Goal: Navigation & Orientation: Find specific page/section

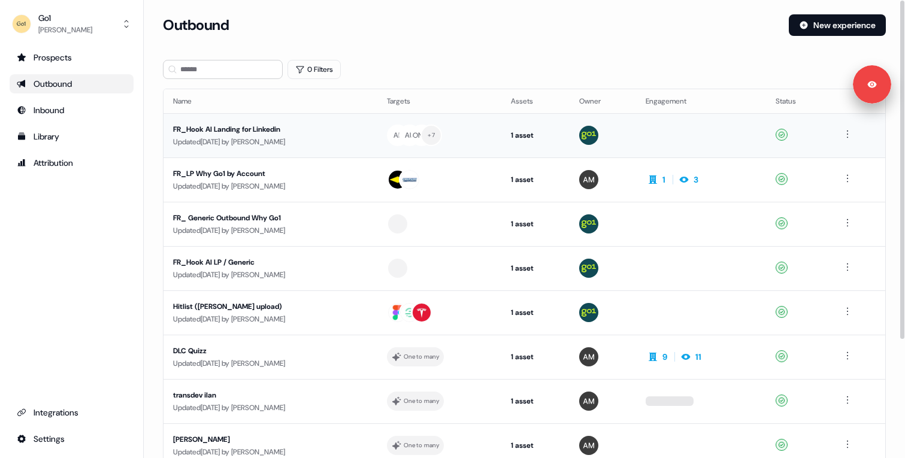
click at [321, 126] on div "FR_Hook AI Landing for Linkedin" at bounding box center [270, 129] width 195 height 12
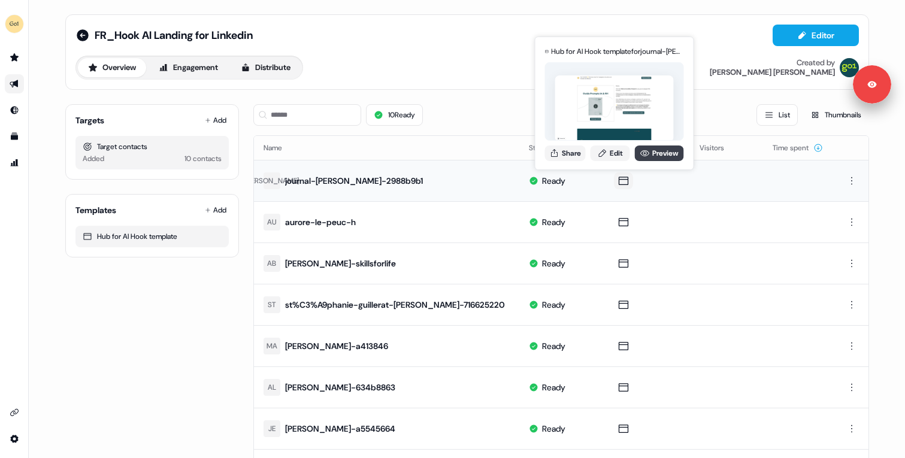
click at [654, 147] on link "Preview" at bounding box center [659, 154] width 49 height 16
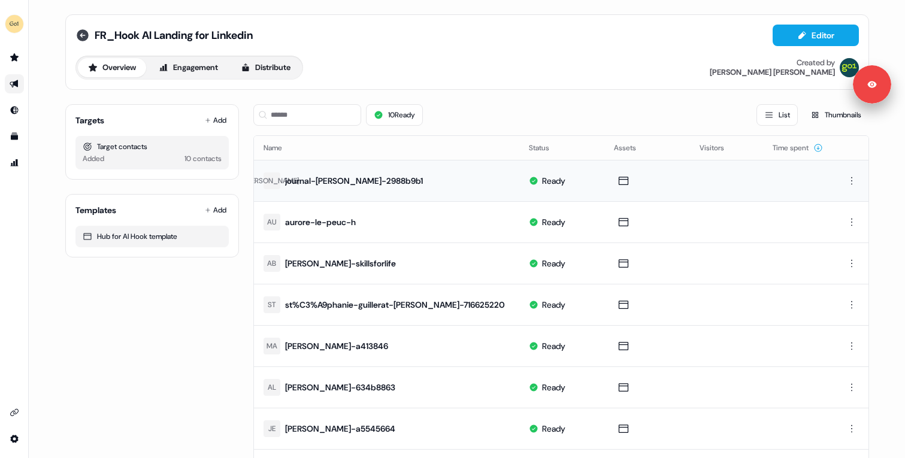
click at [81, 37] on icon at bounding box center [83, 35] width 12 height 12
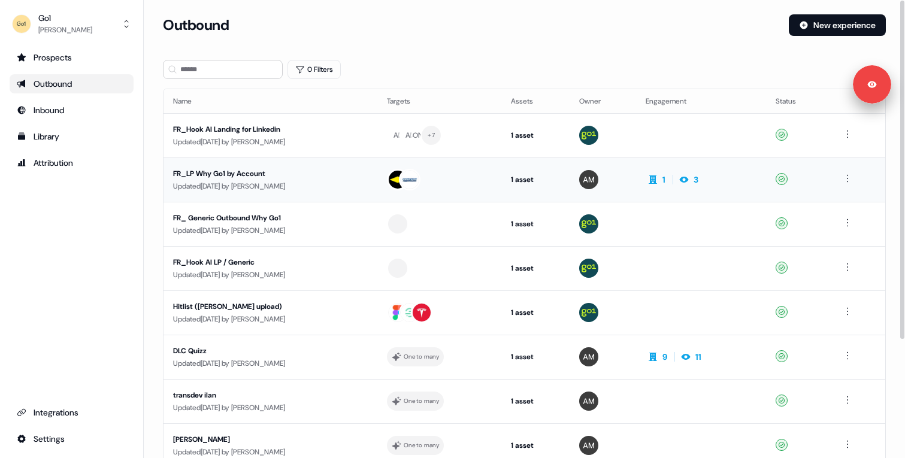
click at [368, 172] on div "FR_LP Why Go1 by Account" at bounding box center [270, 174] width 195 height 12
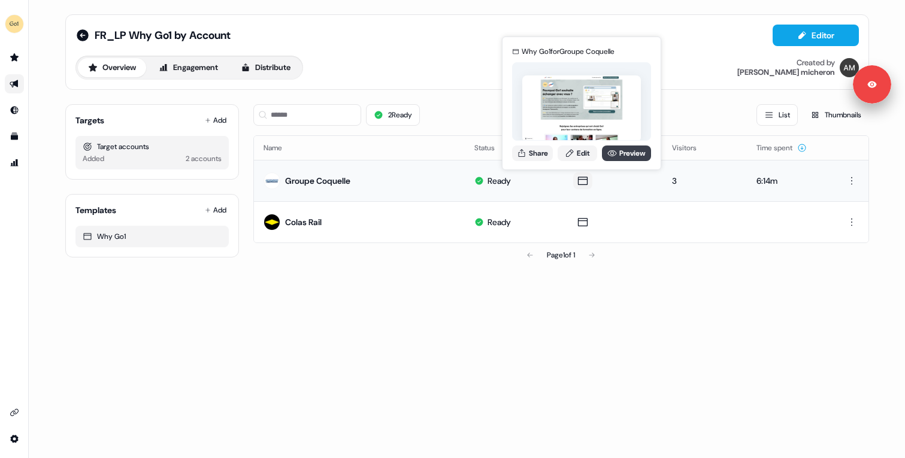
click at [610, 147] on link "Preview" at bounding box center [626, 154] width 49 height 16
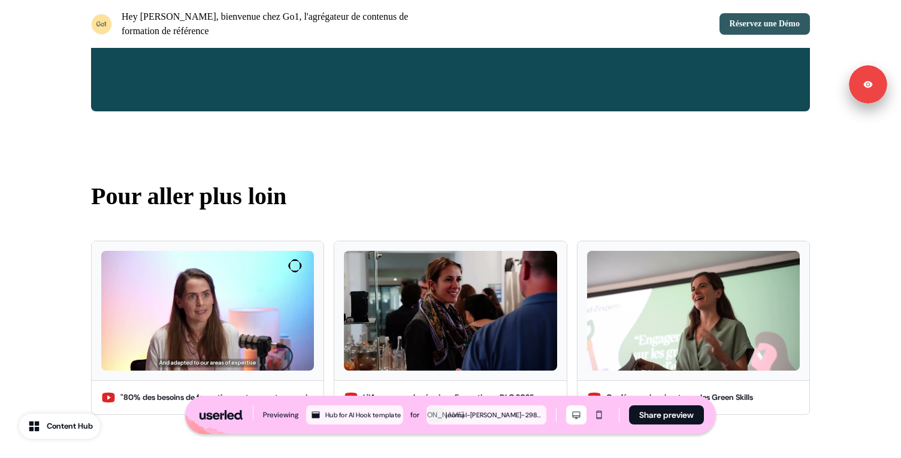
scroll to position [919, 0]
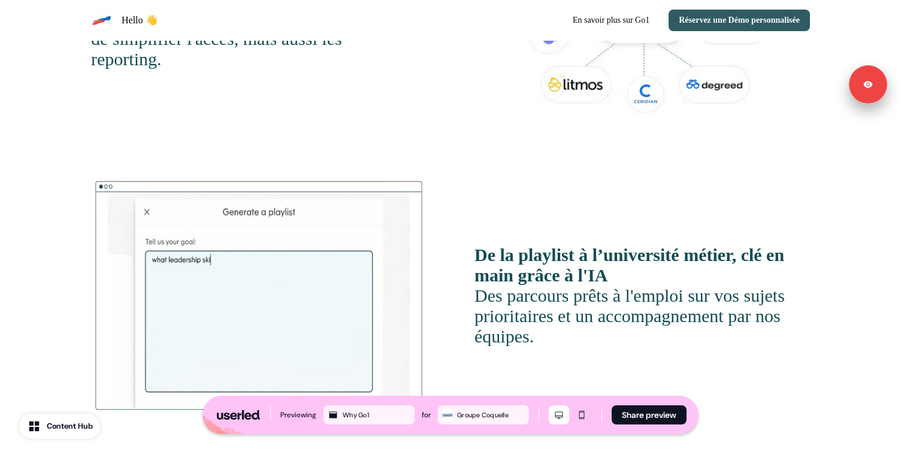
scroll to position [1879, 0]
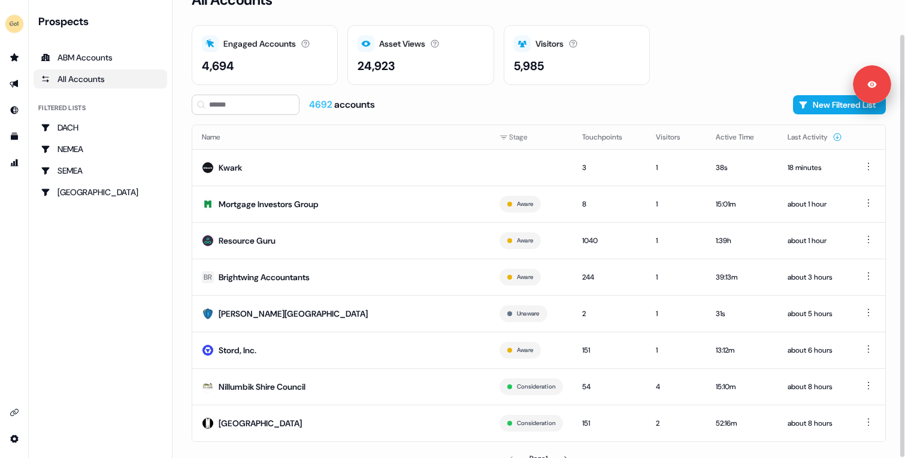
scroll to position [37, 0]
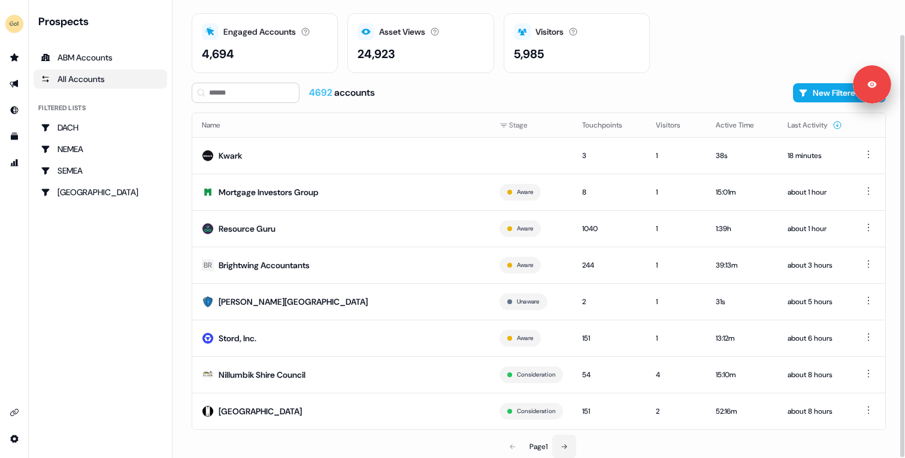
click at [567, 446] on icon at bounding box center [564, 446] width 5 height 5
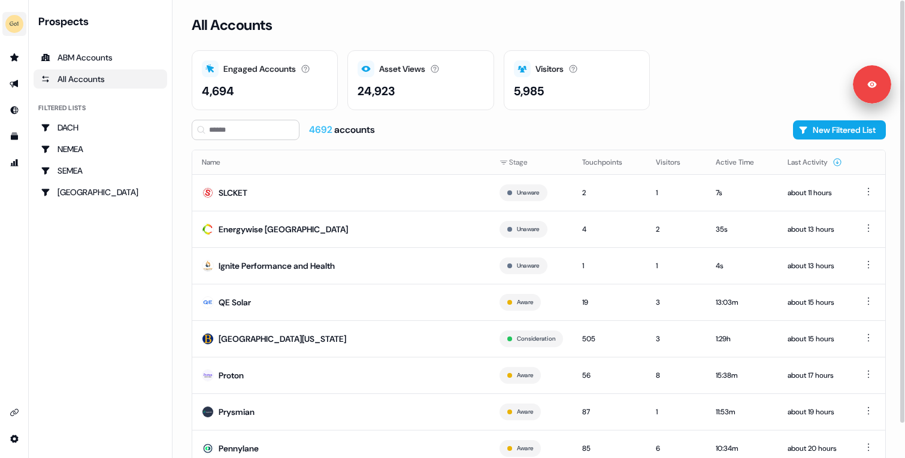
click at [17, 23] on img "side nav menu" at bounding box center [14, 23] width 19 height 19
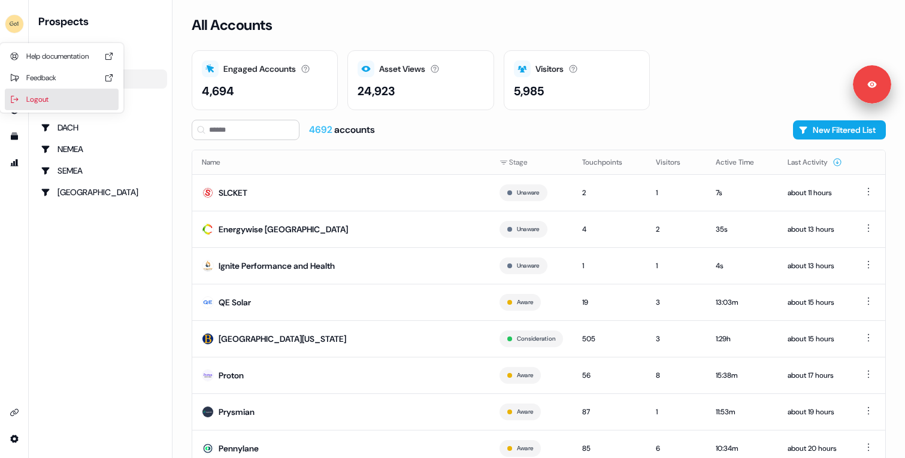
click at [50, 95] on div "Logout" at bounding box center [62, 100] width 114 height 22
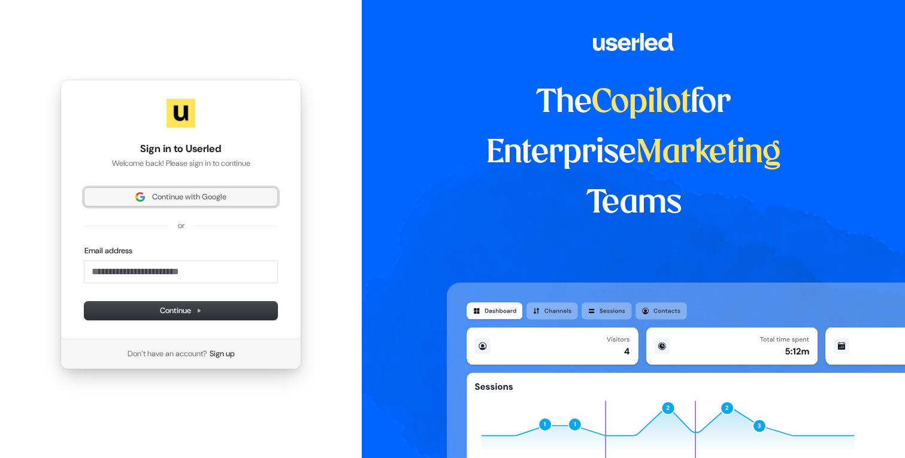
click at [171, 198] on span "Continue with Google" at bounding box center [189, 197] width 74 height 11
